Goal: Check status

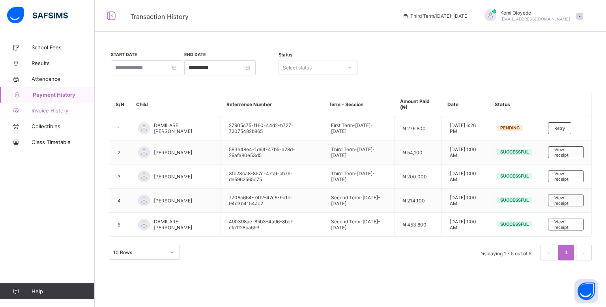
click at [55, 113] on span "Invoice History" at bounding box center [63, 110] width 63 height 6
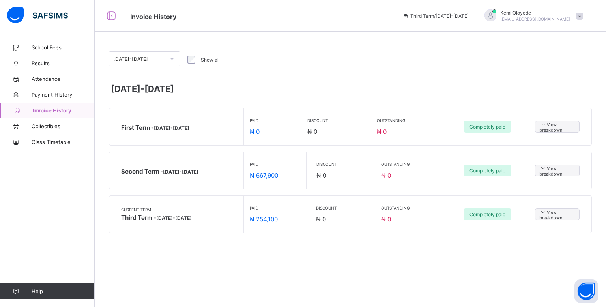
click at [123, 144] on div "First Term - [DATE]-[DATE] Paid ₦ 0 Discount ₦ 0 Outstanding ₦ 0 Completely paid" at bounding box center [324, 126] width 406 height 37
click at [547, 128] on span "View breakdown" at bounding box center [558, 127] width 36 height 12
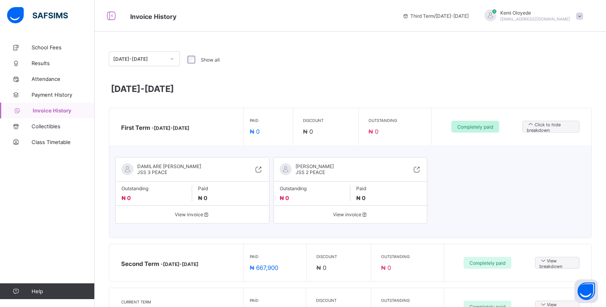
click at [487, 123] on div "Completely paid" at bounding box center [476, 127] width 48 height 12
click at [486, 131] on div "Completely paid" at bounding box center [476, 127] width 48 height 12
click at [54, 103] on link "Invoice History" at bounding box center [47, 111] width 95 height 16
click at [46, 91] on link "Payment History" at bounding box center [47, 95] width 95 height 16
